Goal: Transaction & Acquisition: Download file/media

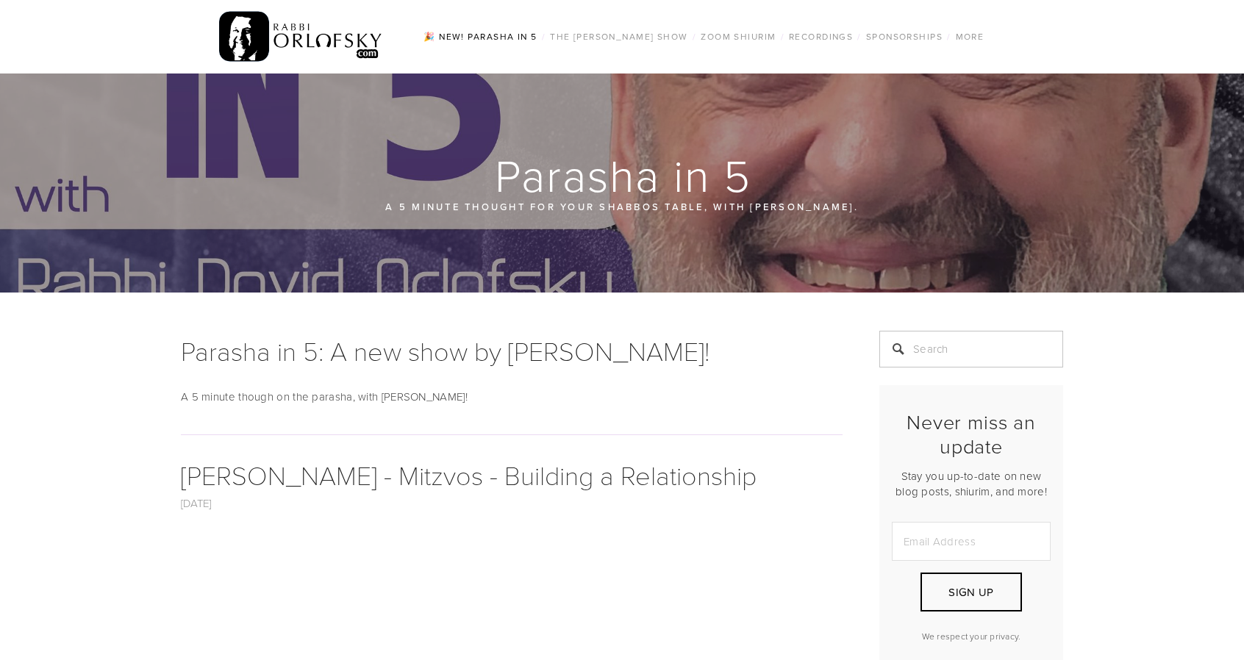
click at [295, 33] on img at bounding box center [301, 36] width 164 height 57
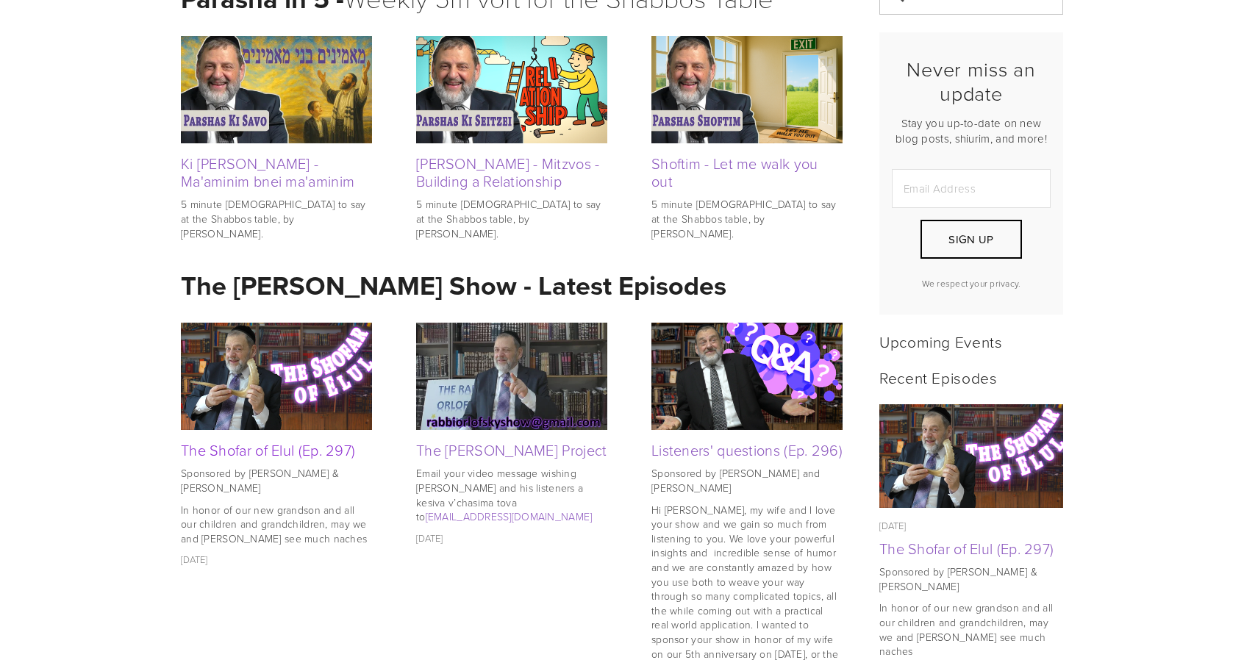
scroll to position [344, 0]
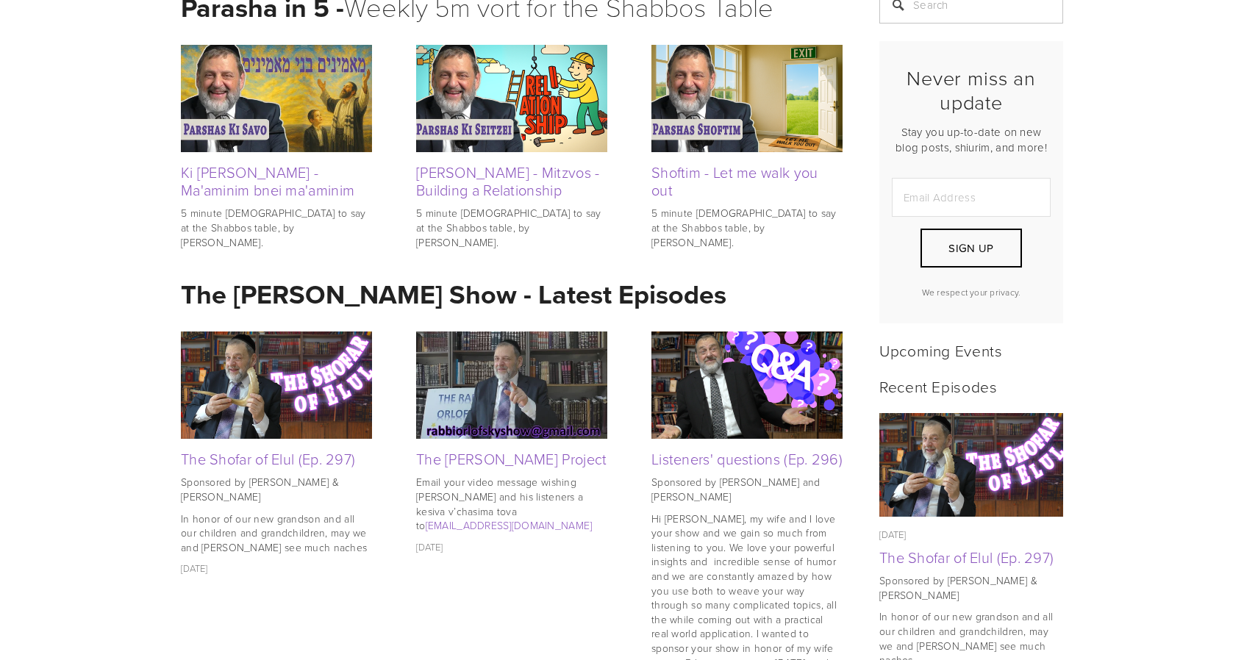
click at [276, 460] on link "The Shofar of Elul (Ep. 297)" at bounding box center [268, 459] width 174 height 21
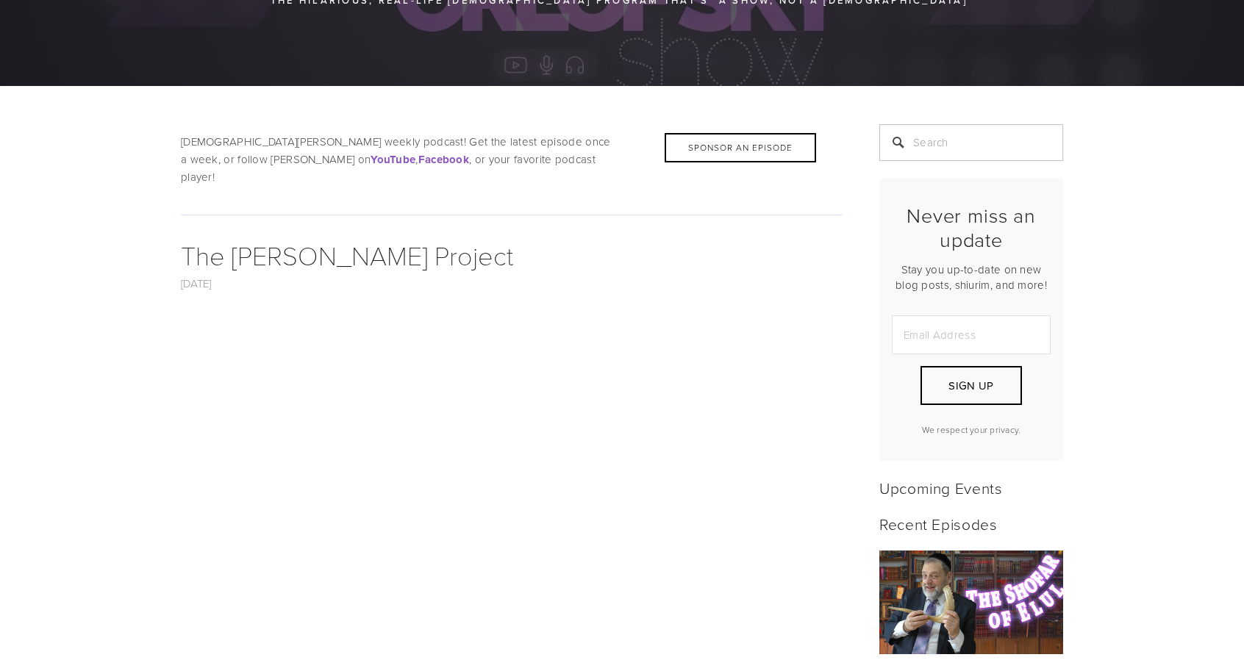
scroll to position [640, 0]
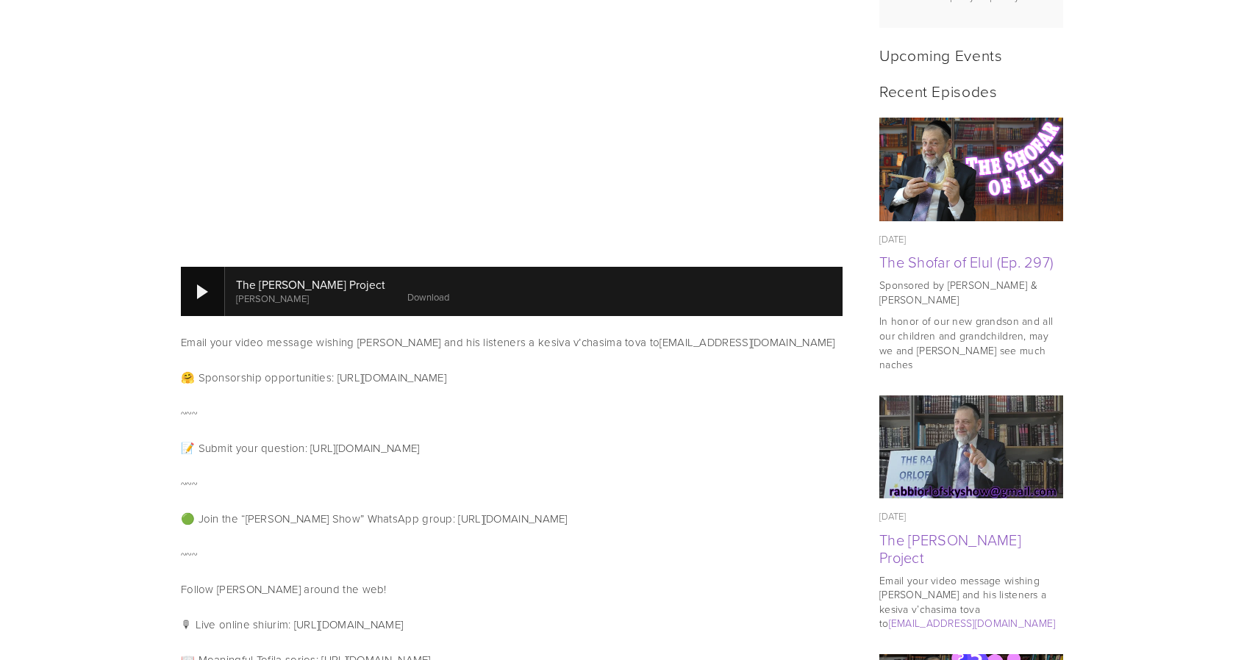
click at [198, 285] on div at bounding box center [202, 292] width 11 height 15
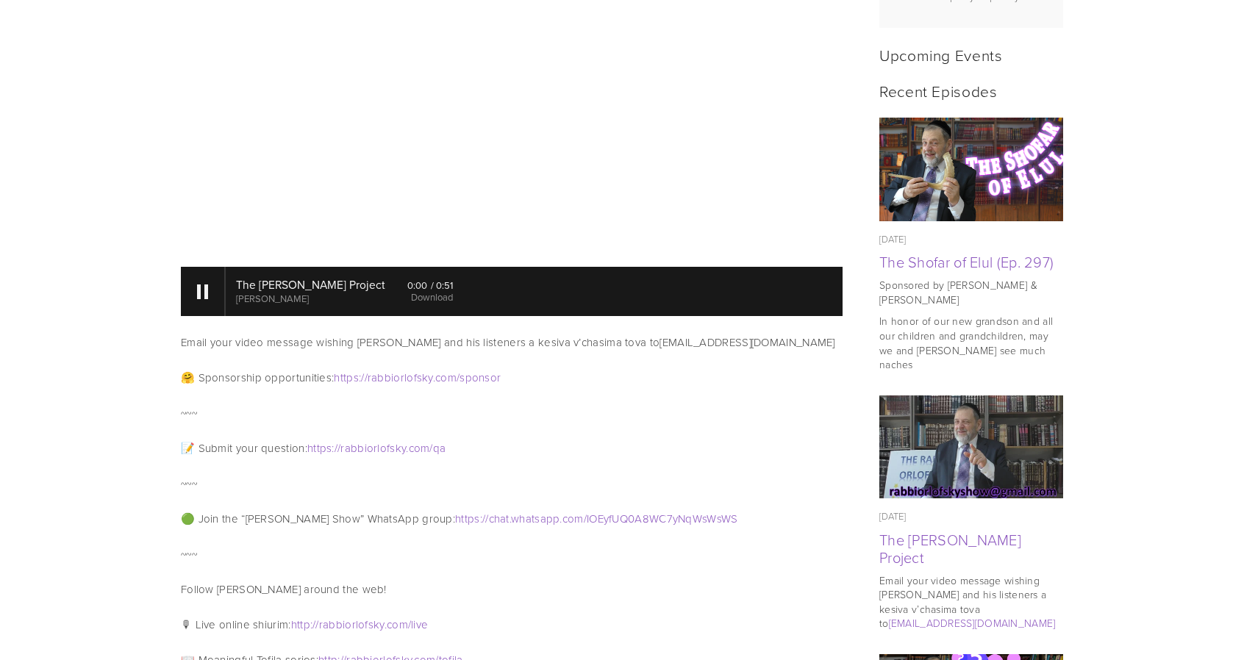
drag, startPoint x: 433, startPoint y: 283, endPoint x: 0, endPoint y: 365, distance: 440.9
click at [199, 285] on div at bounding box center [202, 292] width 11 height 15
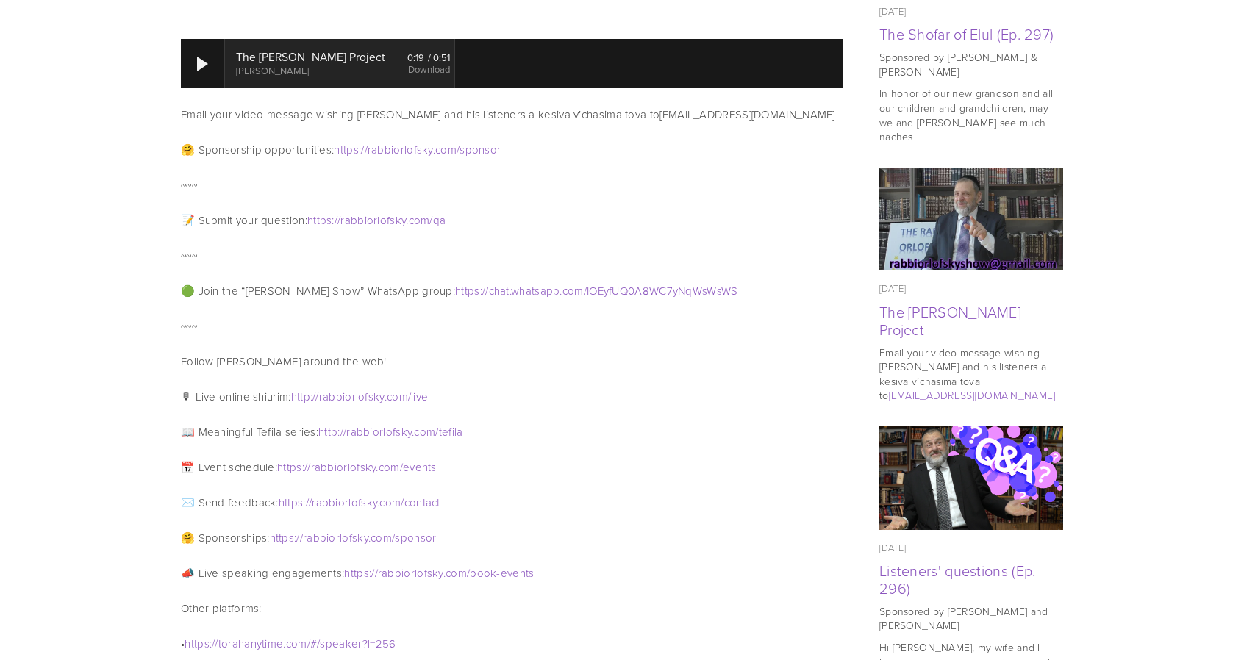
scroll to position [868, 0]
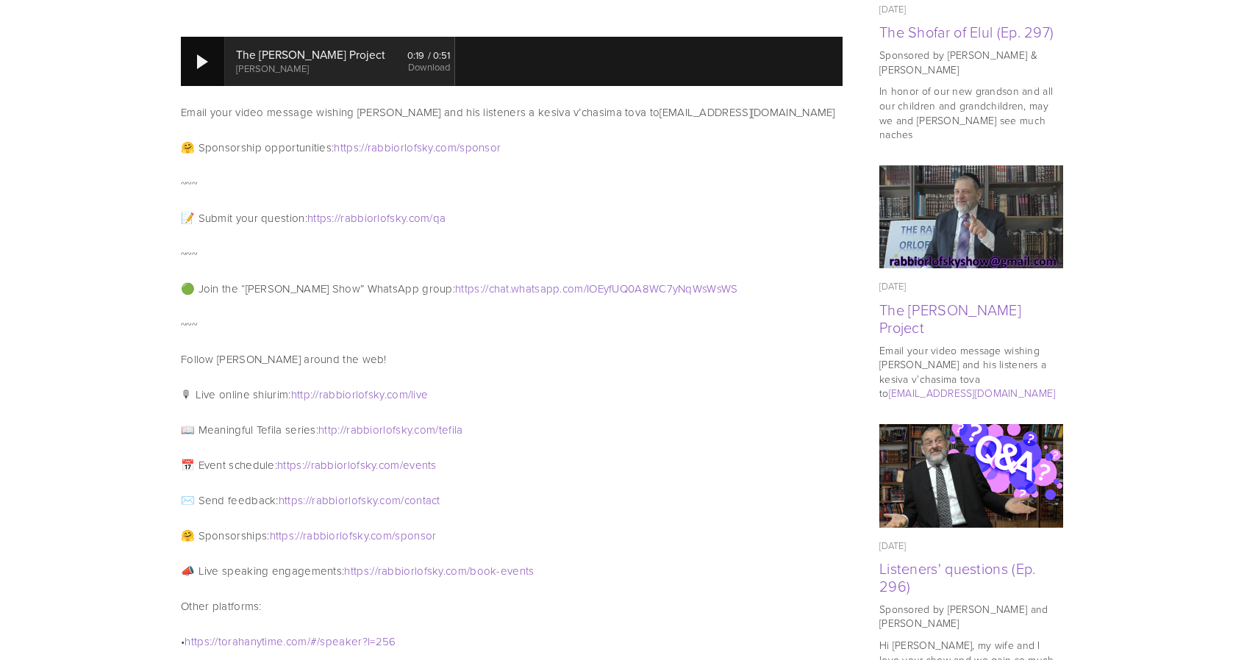
click at [201, 37] on div at bounding box center [203, 61] width 44 height 49
click at [204, 51] on div at bounding box center [203, 61] width 44 height 49
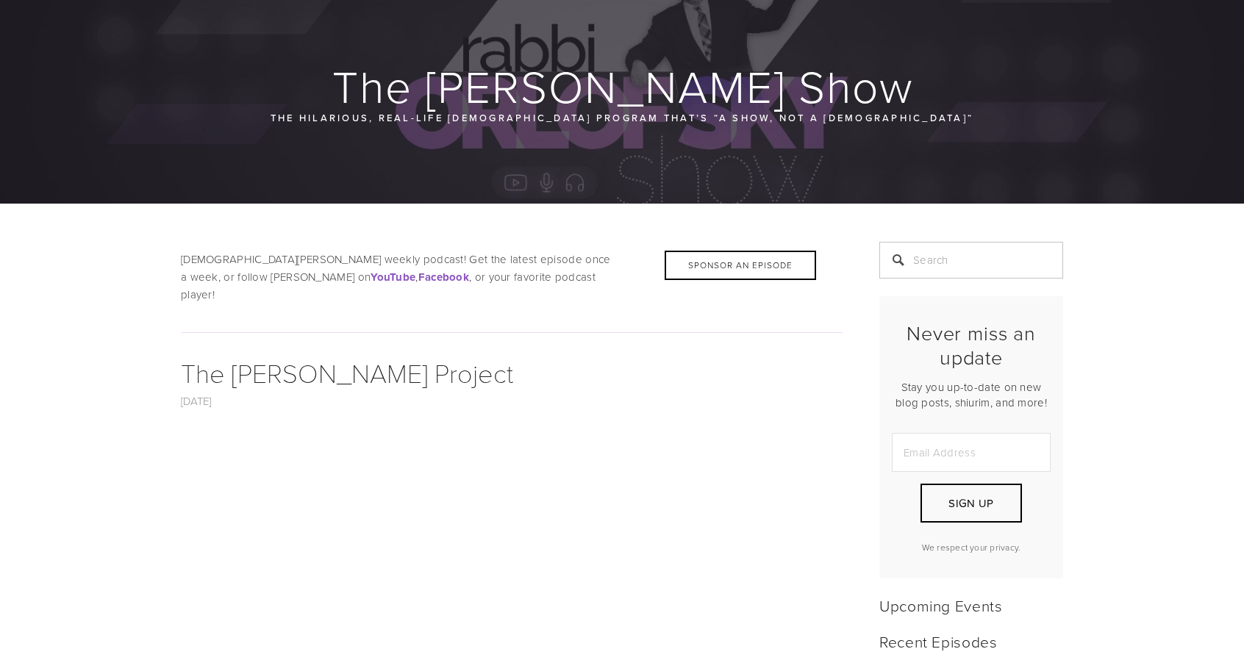
scroll to position [0, 0]
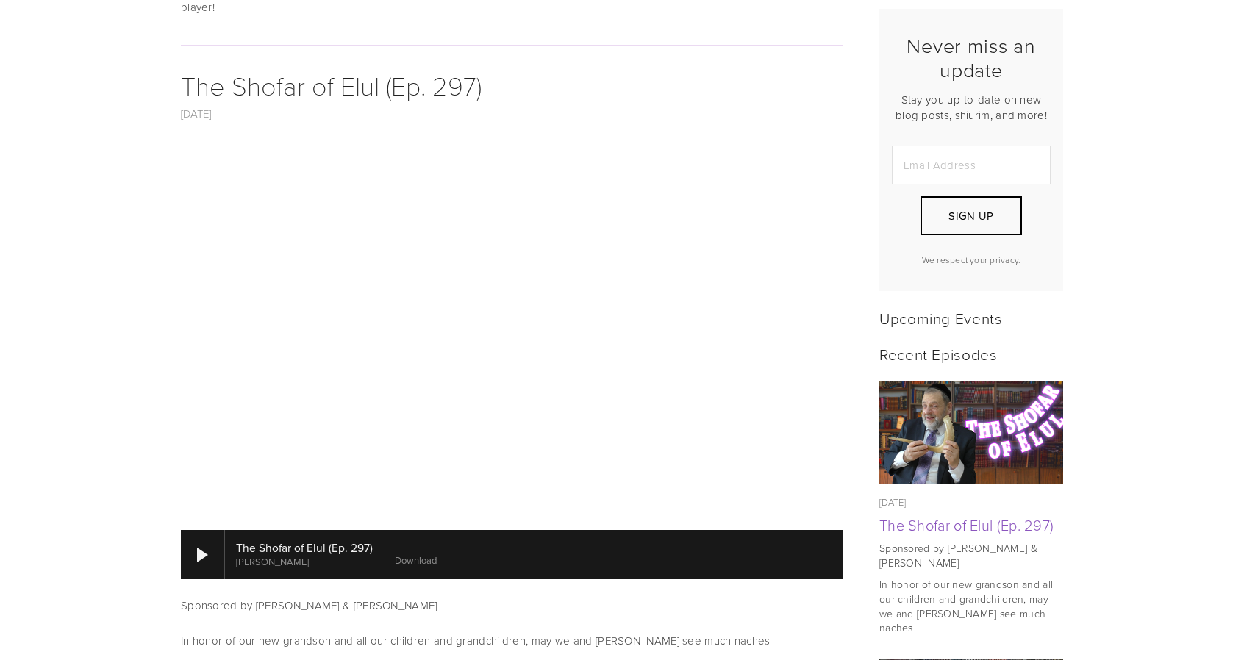
scroll to position [579, 0]
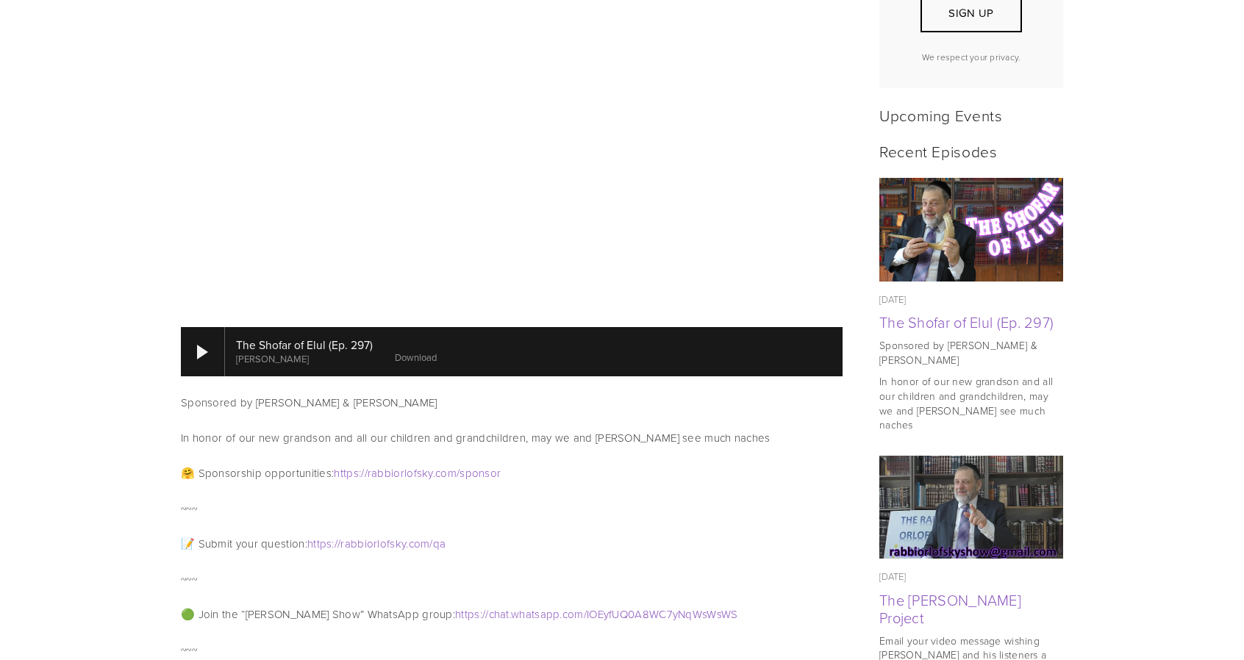
click at [416, 351] on link "Download" at bounding box center [416, 357] width 42 height 13
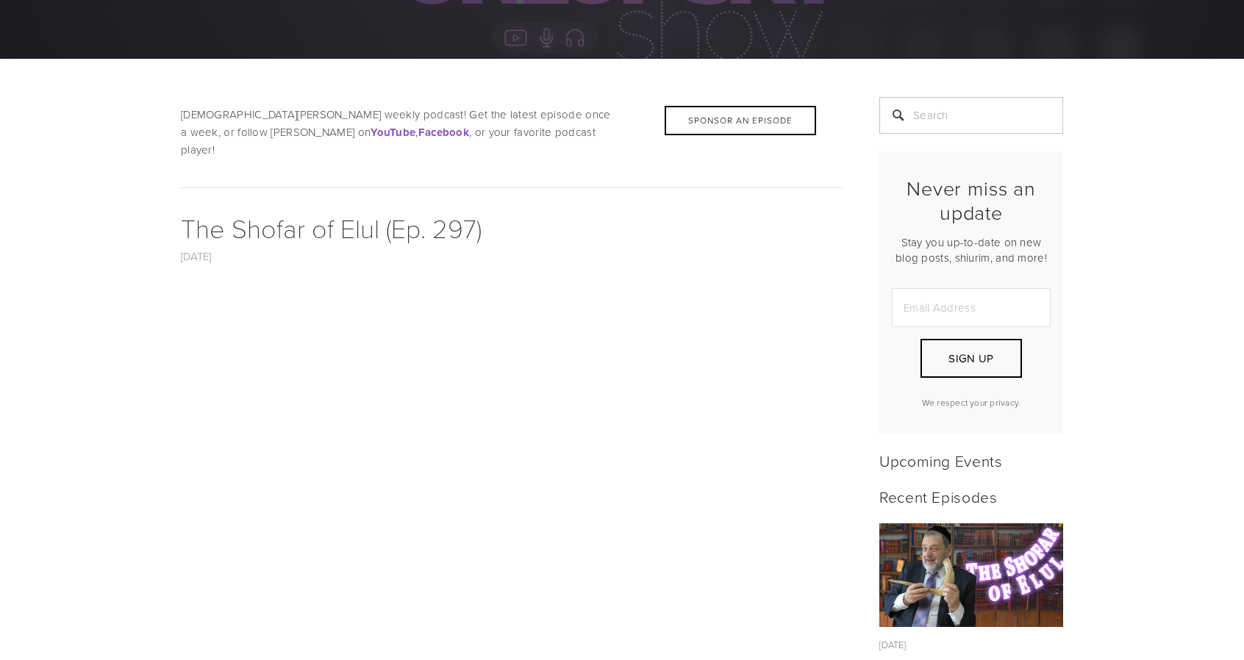
scroll to position [0, 0]
